Goal: Transaction & Acquisition: Obtain resource

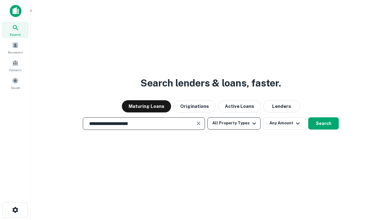
type input "**********"
click at [234, 123] on button "All Property Types" at bounding box center [234, 123] width 53 height 12
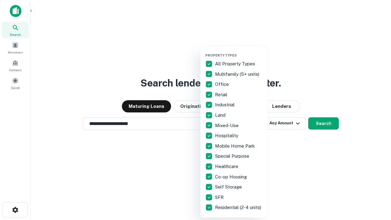
click at [239, 51] on button "button" at bounding box center [238, 51] width 67 height 0
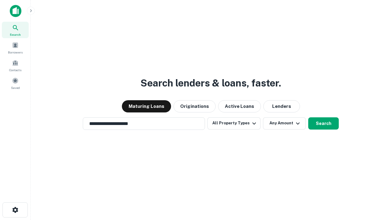
scroll to position [9, 0]
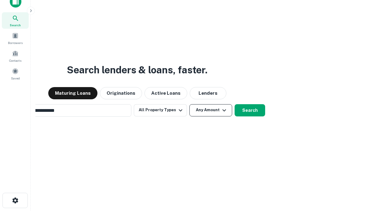
click at [190, 104] on button "Any Amount" at bounding box center [211, 110] width 43 height 12
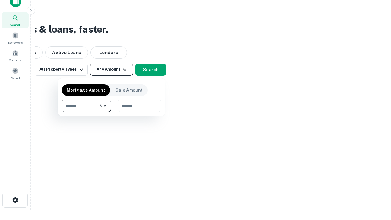
type input "*******"
click at [112, 112] on button "button" at bounding box center [112, 112] width 100 height 0
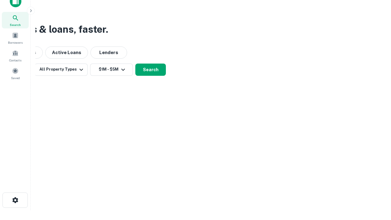
scroll to position [9, 0]
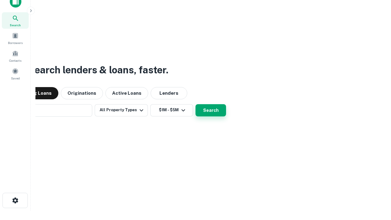
click at [196, 104] on button "Search" at bounding box center [211, 110] width 31 height 12
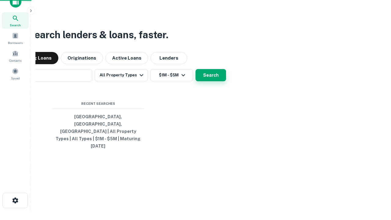
scroll to position [10, 0]
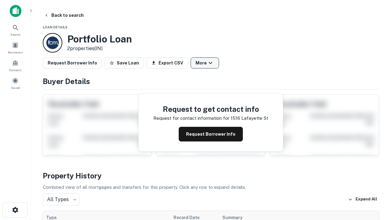
click at [205, 63] on button "More" at bounding box center [205, 62] width 28 height 11
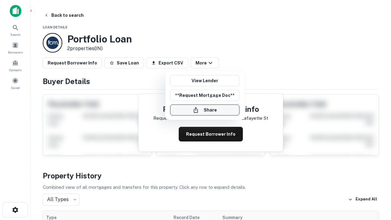
click at [205, 110] on button "Share" at bounding box center [204, 110] width 69 height 11
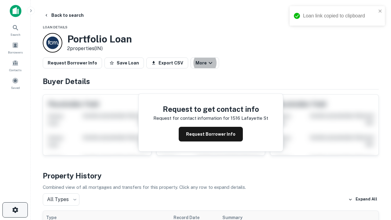
click at [15, 210] on icon "button" at bounding box center [15, 209] width 7 height 7
